Goal: Find specific page/section: Find specific page/section

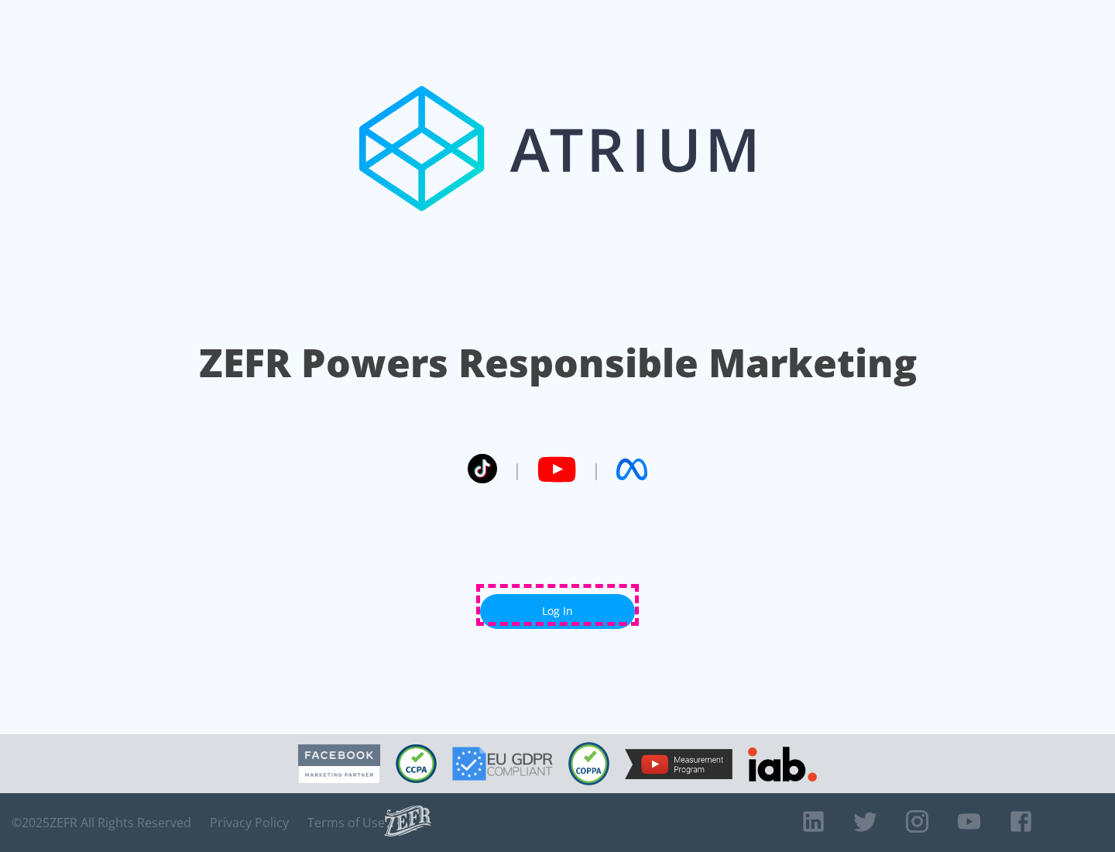
click at [557, 605] on link "Log In" at bounding box center [557, 611] width 155 height 35
